Goal: Information Seeking & Learning: Learn about a topic

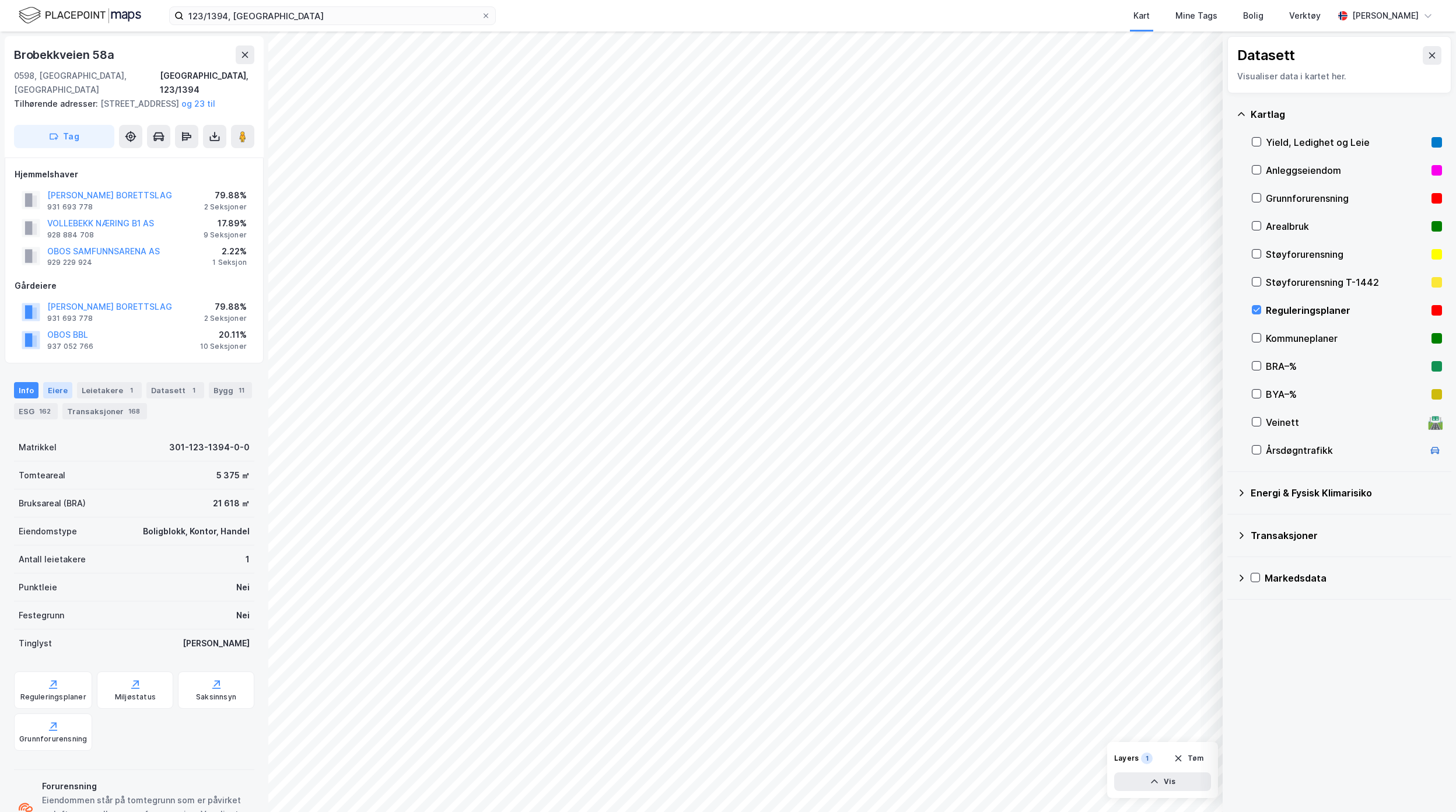
click at [52, 398] on div "Eiere" at bounding box center [58, 390] width 29 height 16
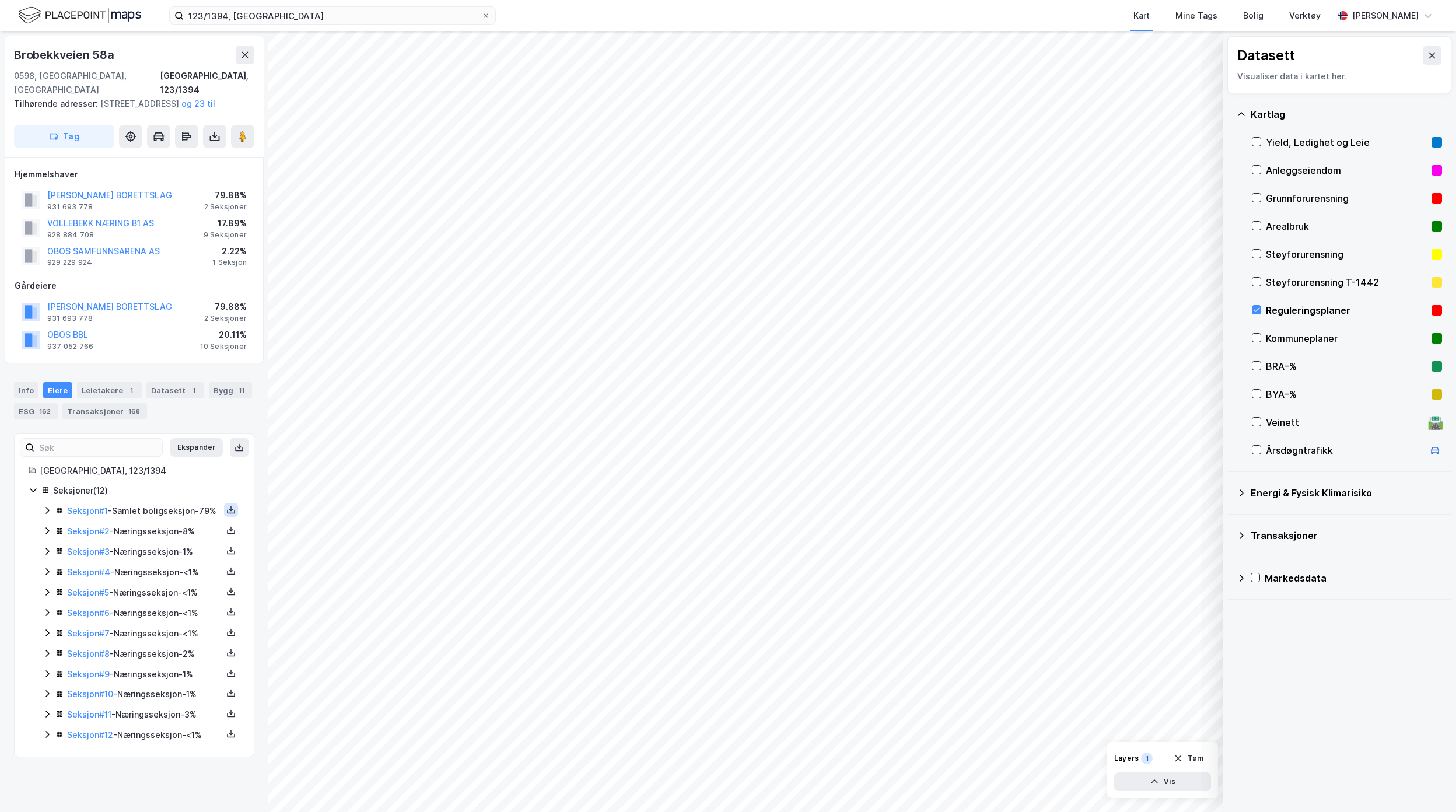
click at [227, 515] on icon at bounding box center [231, 510] width 9 height 9
click at [178, 489] on div "Grunnbok" at bounding box center [167, 474] width 103 height 28
click at [230, 735] on icon at bounding box center [231, 733] width 1 height 5
click at [200, 713] on div "Grunnbok" at bounding box center [167, 698] width 103 height 28
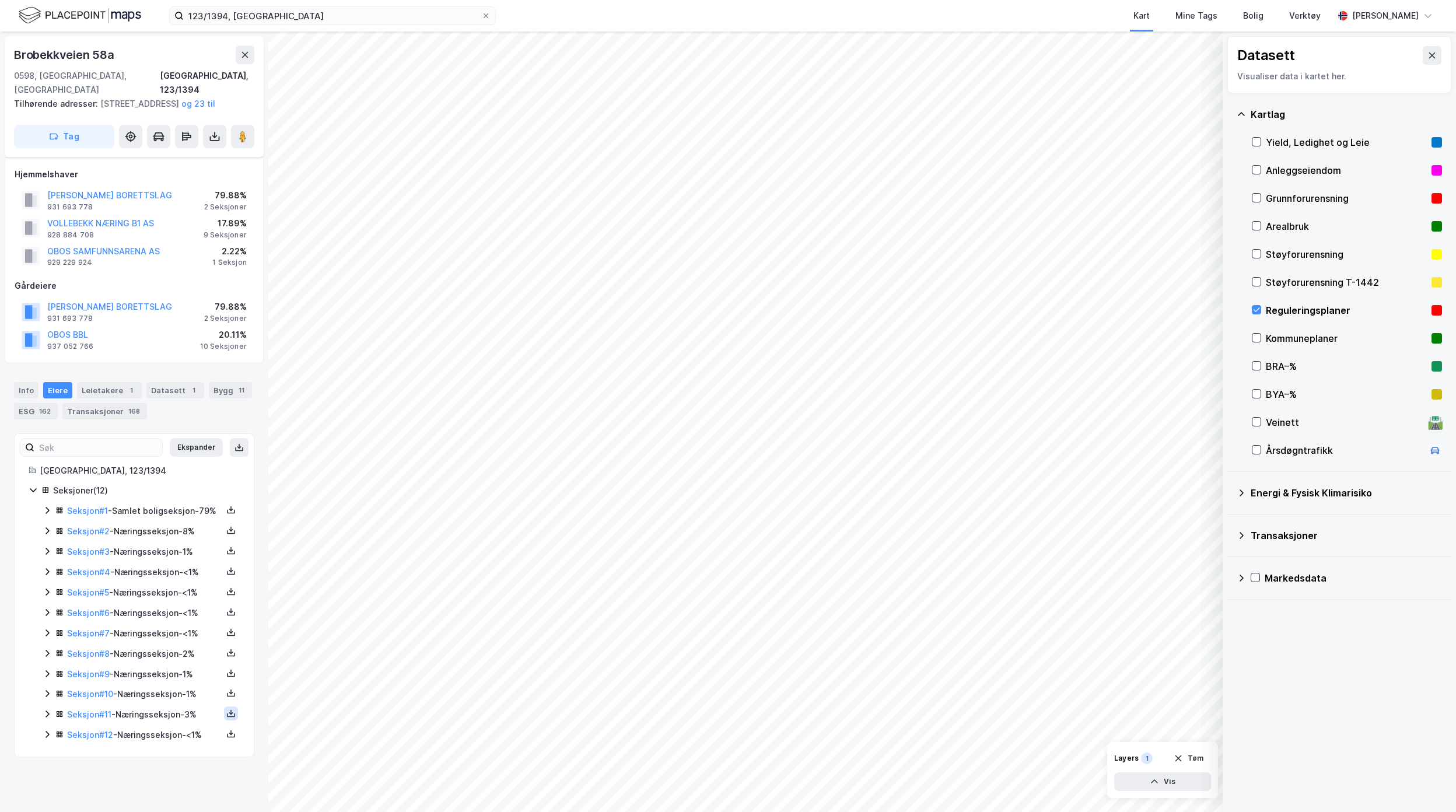
click at [230, 715] on icon at bounding box center [231, 712] width 1 height 5
click at [179, 693] on div "Grunnbok" at bounding box center [167, 678] width 103 height 28
click at [227, 555] on icon at bounding box center [231, 550] width 9 height 9
drag, startPoint x: 171, startPoint y: 551, endPoint x: 178, endPoint y: 550, distance: 7.1
click at [171, 530] on div "Grunnbok" at bounding box center [167, 515] width 103 height 28
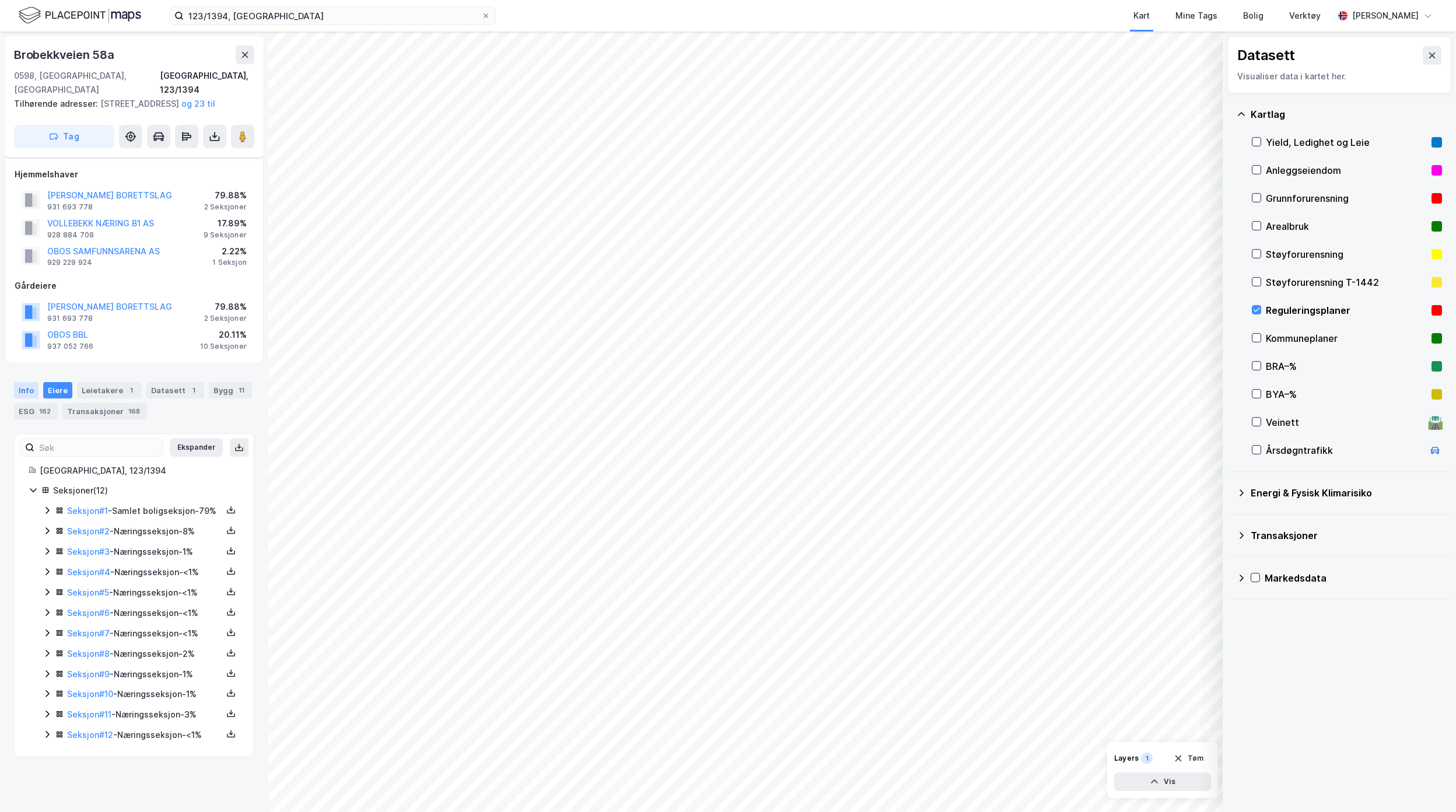
click at [36, 398] on div "Info" at bounding box center [26, 390] width 24 height 16
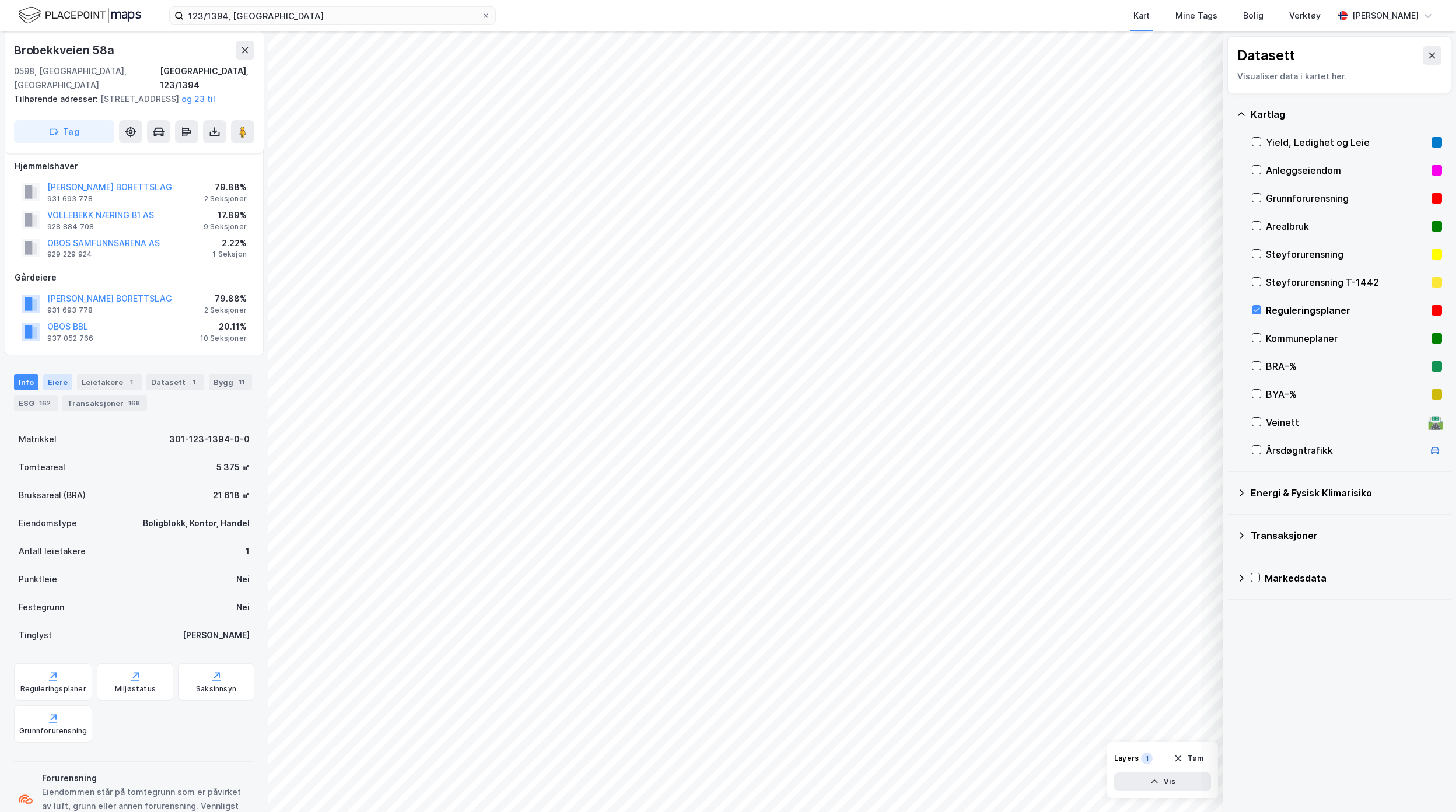
click at [57, 390] on div "Eiere" at bounding box center [58, 382] width 29 height 16
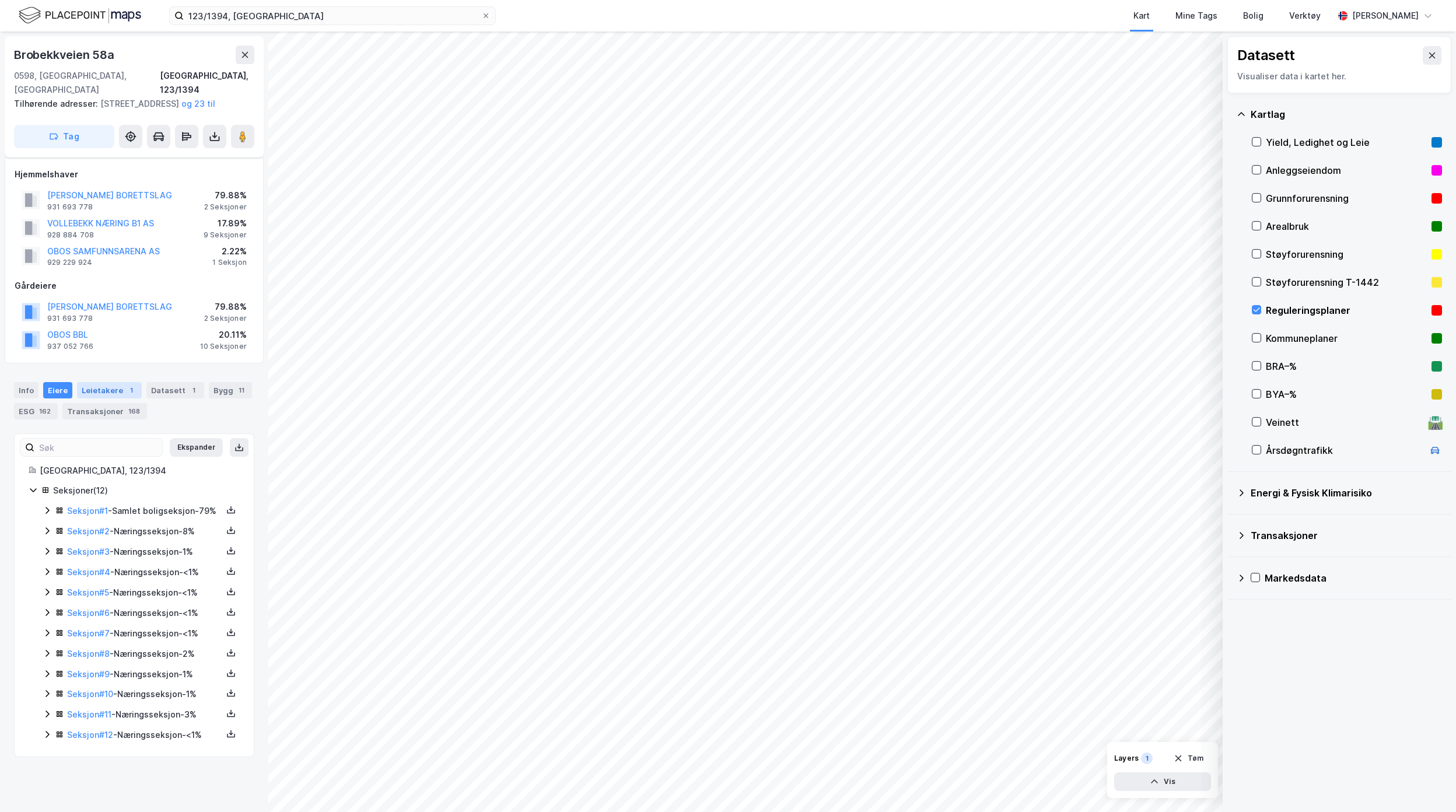
click at [112, 398] on div "Leietakere 1" at bounding box center [109, 390] width 65 height 16
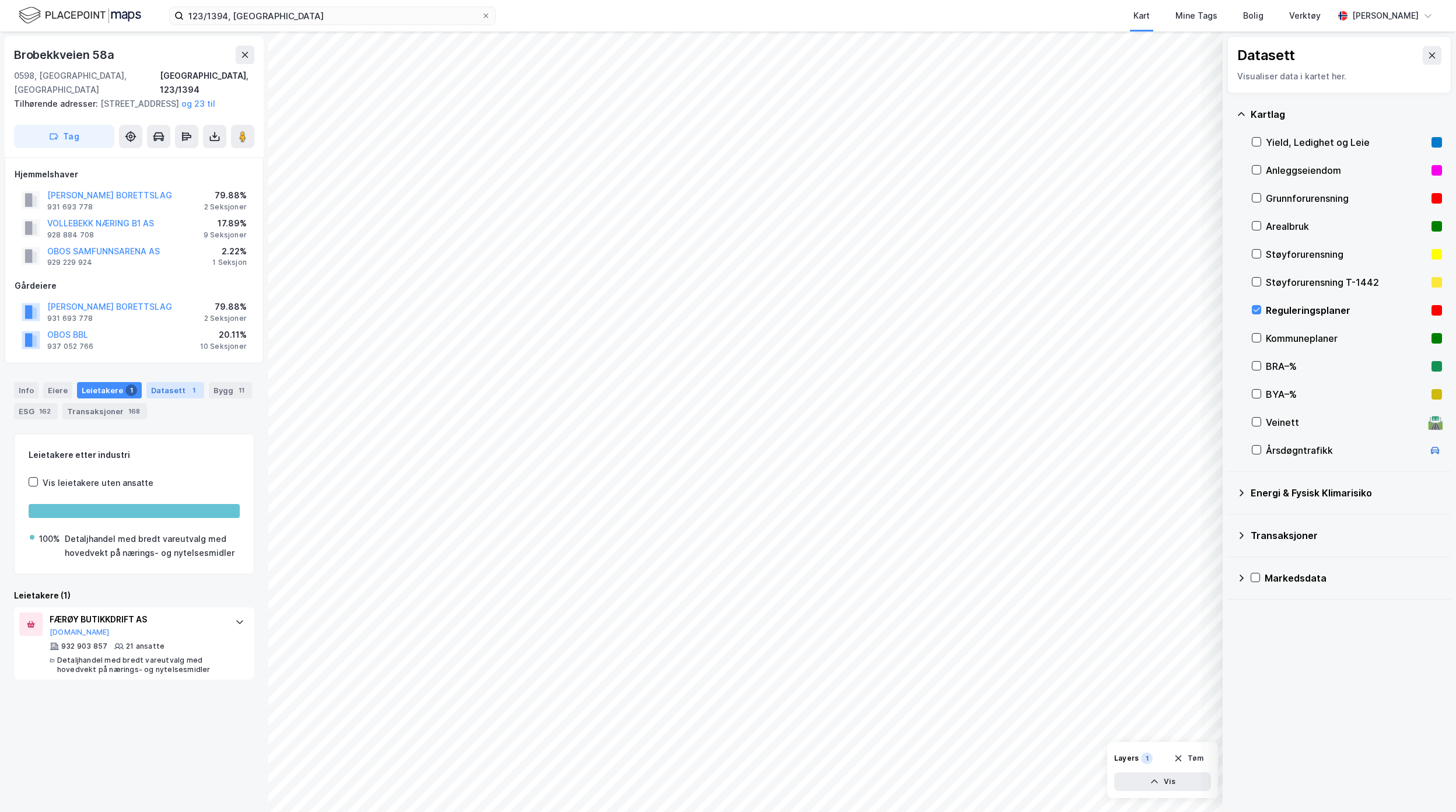
click at [173, 398] on div "Datasett 1" at bounding box center [175, 390] width 58 height 16
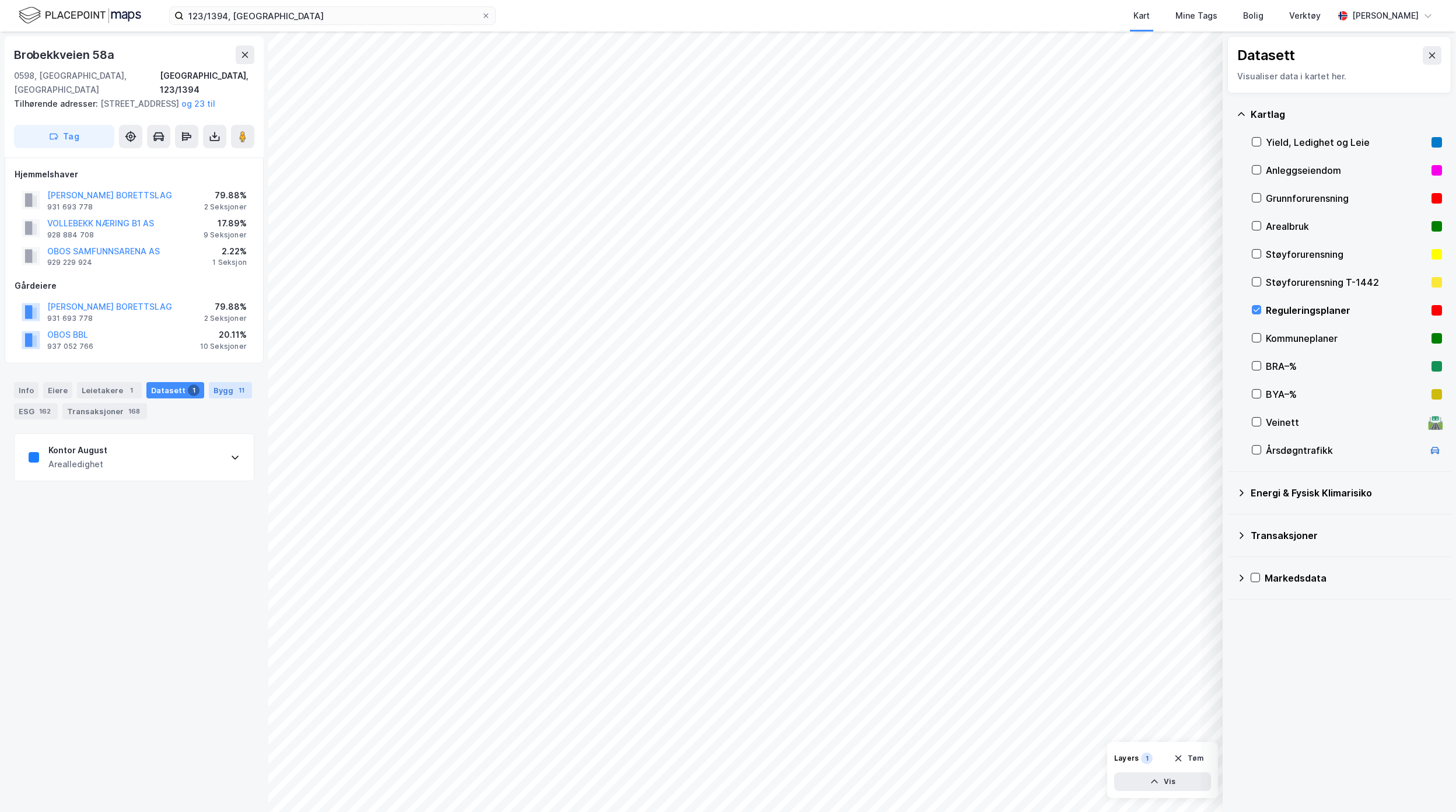
click at [223, 398] on div "Bygg 11" at bounding box center [230, 390] width 43 height 16
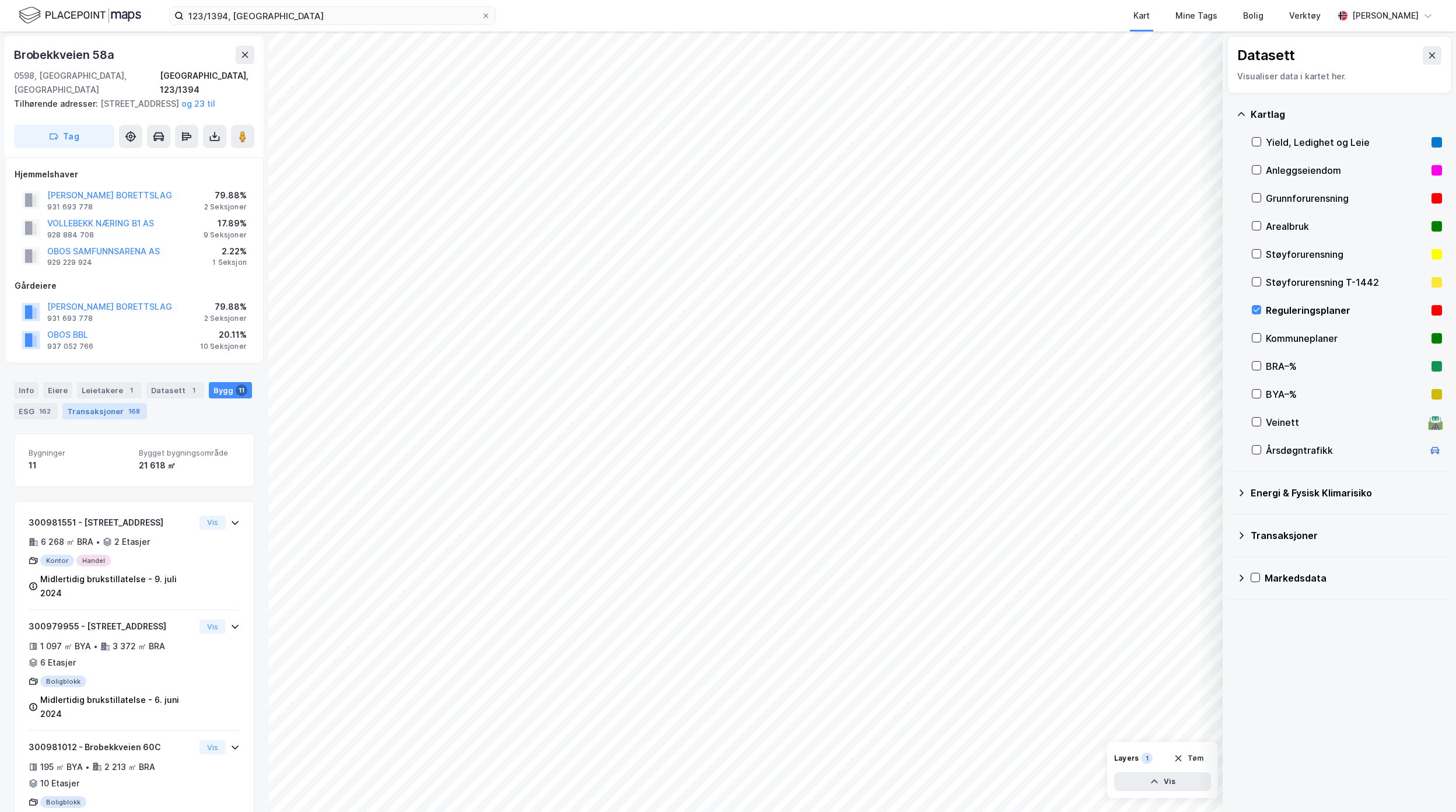
click at [85, 419] on div "Transaksjoner 168" at bounding box center [104, 411] width 85 height 16
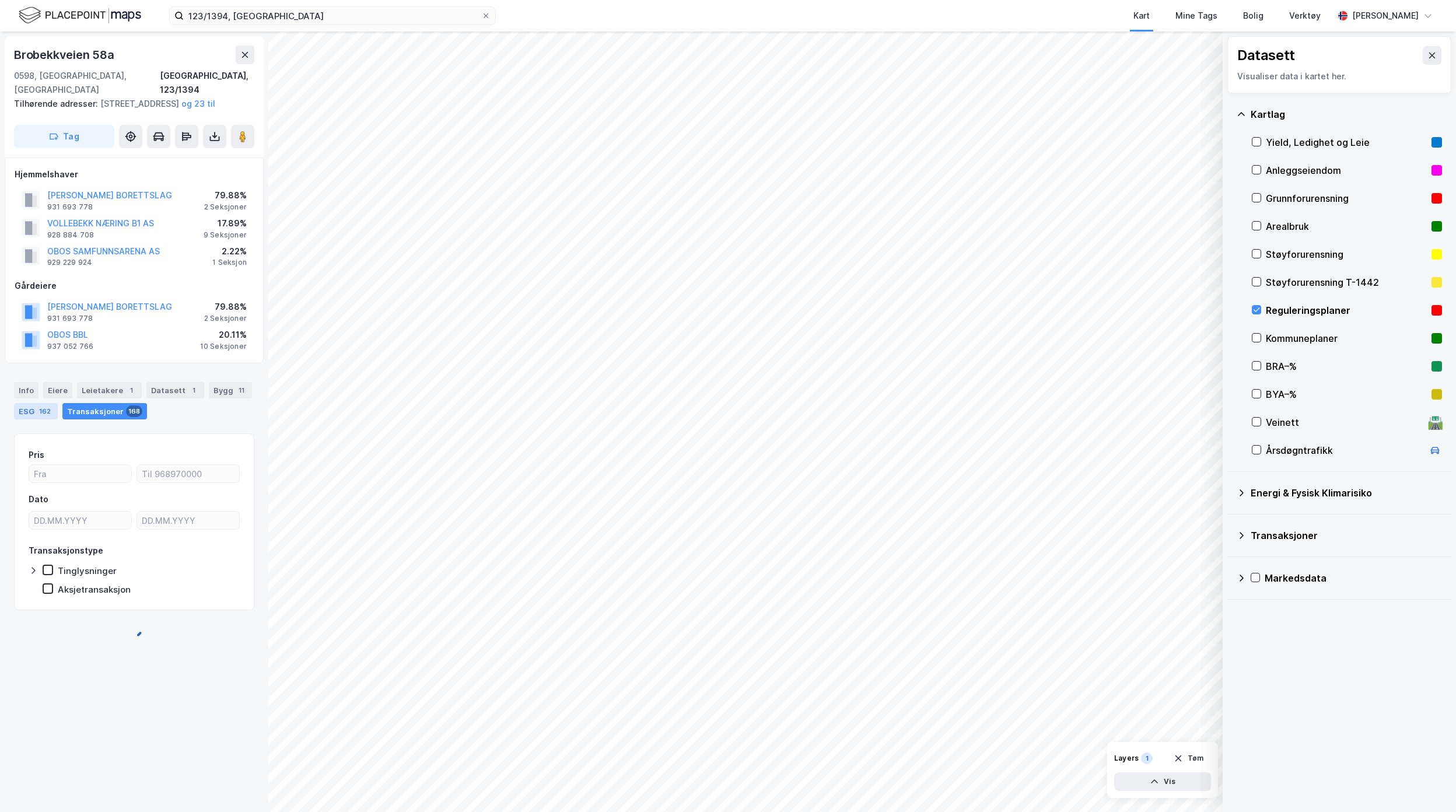
click at [29, 419] on div "ESG 162" at bounding box center [36, 411] width 44 height 16
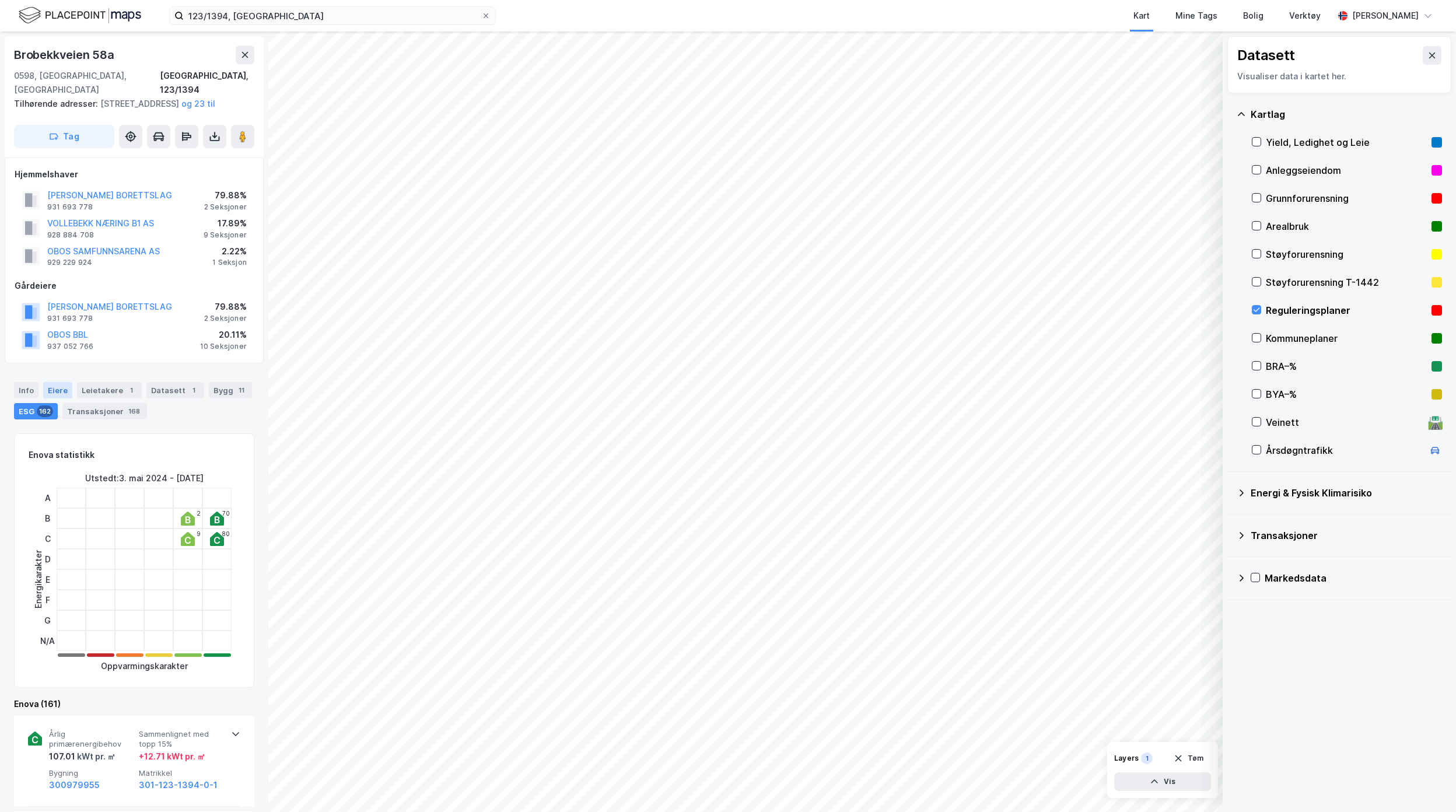
click at [49, 398] on div "Eiere" at bounding box center [58, 390] width 29 height 16
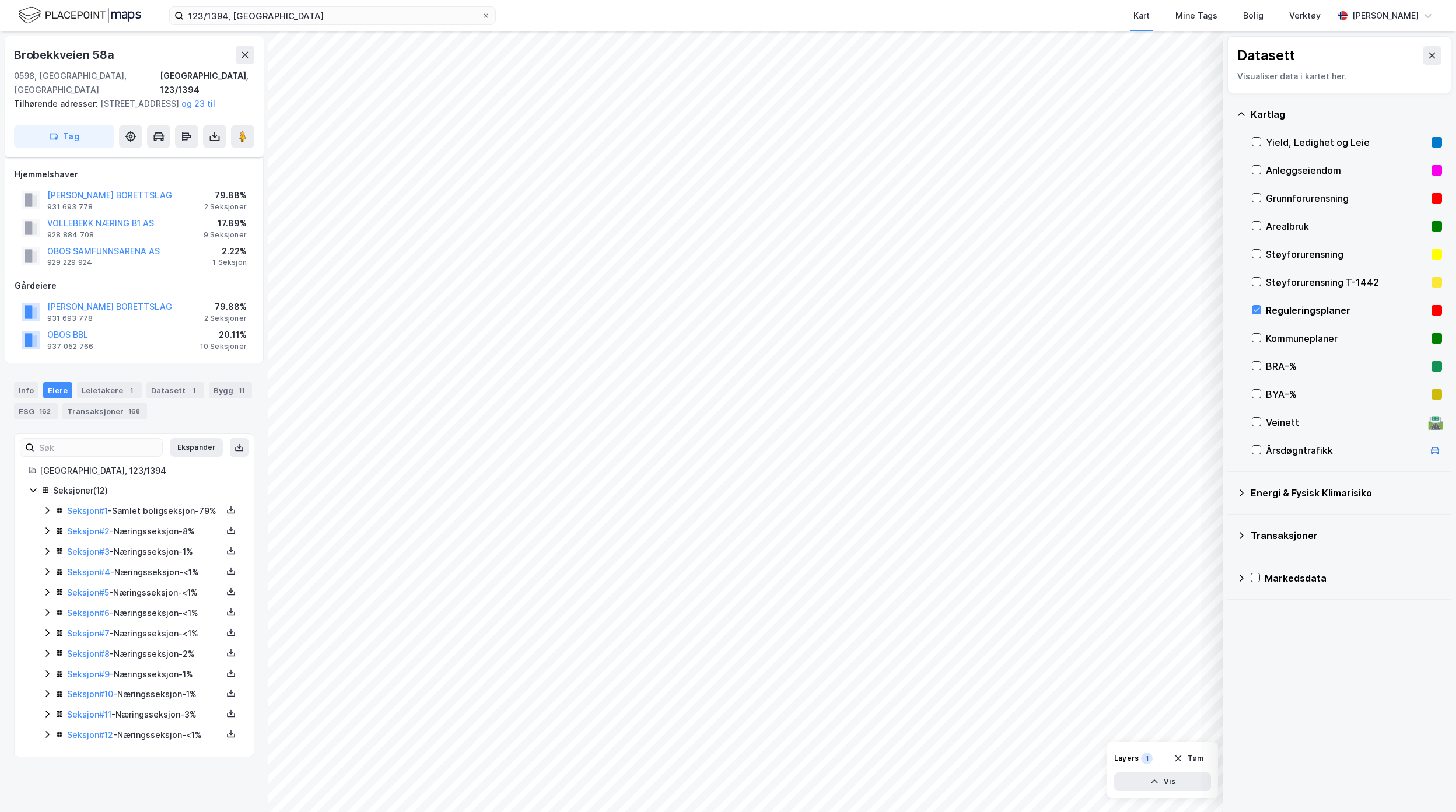
scroll to position [8, 0]
